Goal: Task Accomplishment & Management: Manage account settings

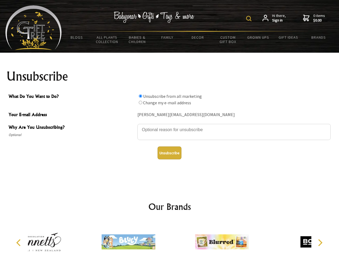
click at [250, 19] on img at bounding box center [248, 18] width 5 height 5
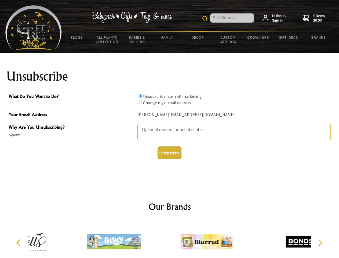
click at [170, 126] on textarea "Why Are You Unsubscribing?" at bounding box center [233, 132] width 193 height 16
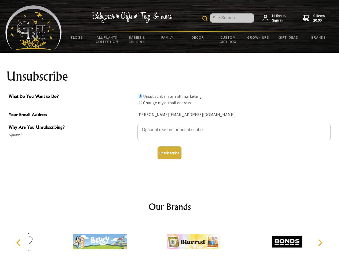
click at [140, 96] on input "What Do You Want to Do?" at bounding box center [140, 95] width 3 height 3
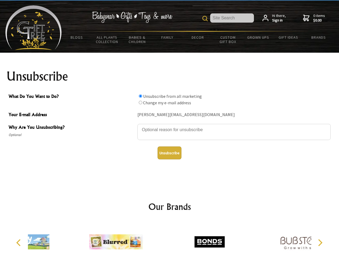
click at [140, 102] on input "What Do You Want to Do?" at bounding box center [140, 102] width 3 height 3
radio input "true"
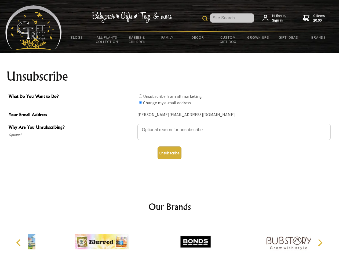
click at [169, 153] on button "Unsubscribe" at bounding box center [170, 152] width 24 height 13
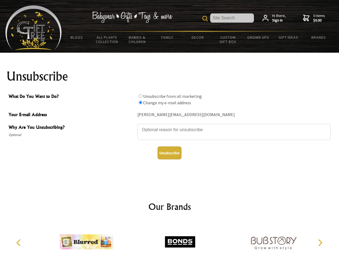
click at [170, 239] on img at bounding box center [180, 241] width 54 height 40
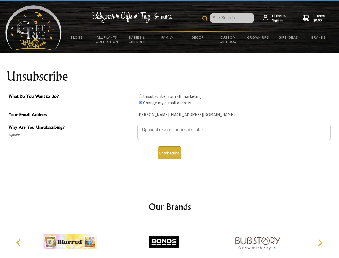
click at [19, 242] on icon "Previous" at bounding box center [19, 242] width 7 height 7
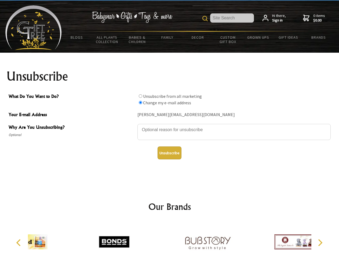
click at [320, 242] on icon "Next" at bounding box center [319, 242] width 7 height 7
